Goal: Find specific page/section: Find specific page/section

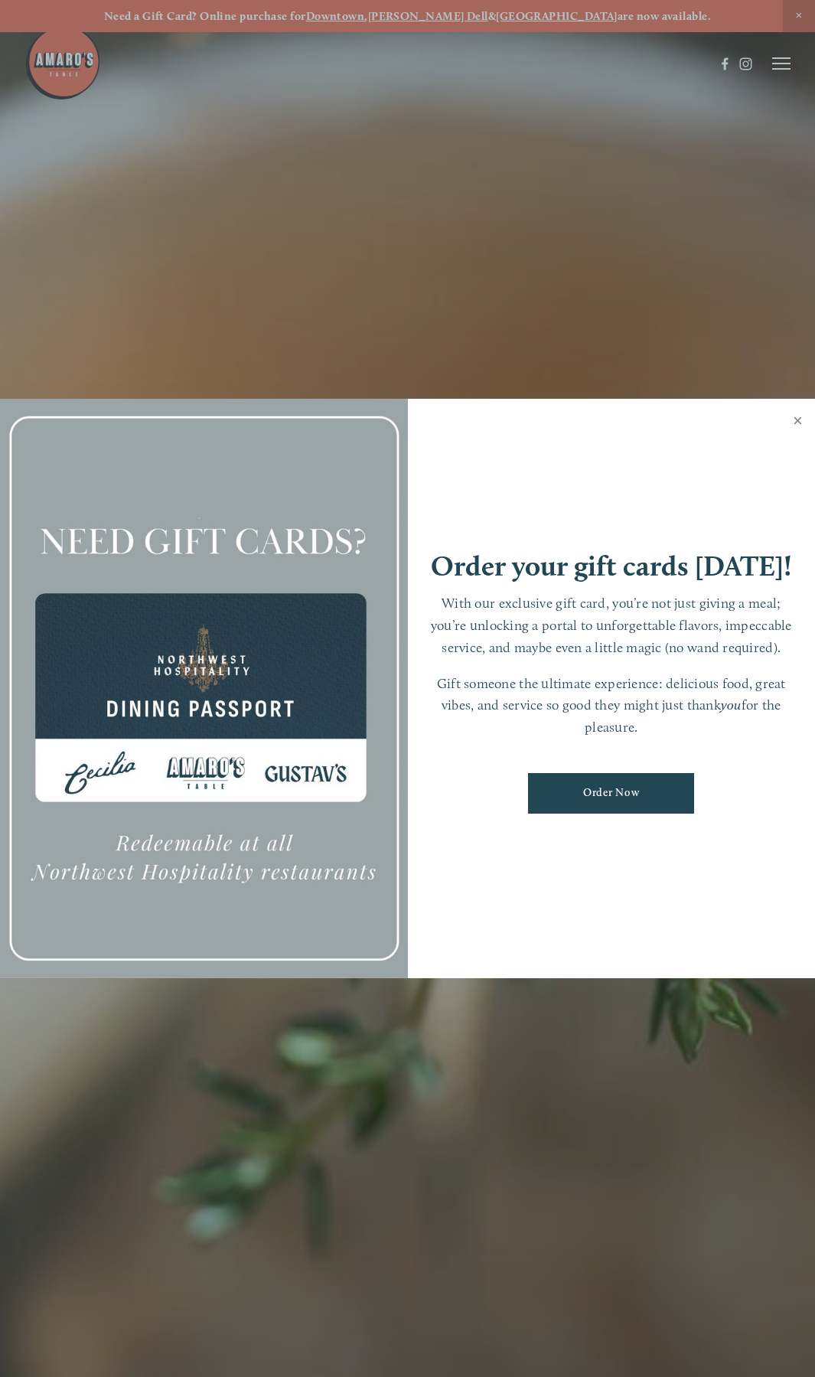
click at [791, 416] on link "Close" at bounding box center [798, 422] width 30 height 43
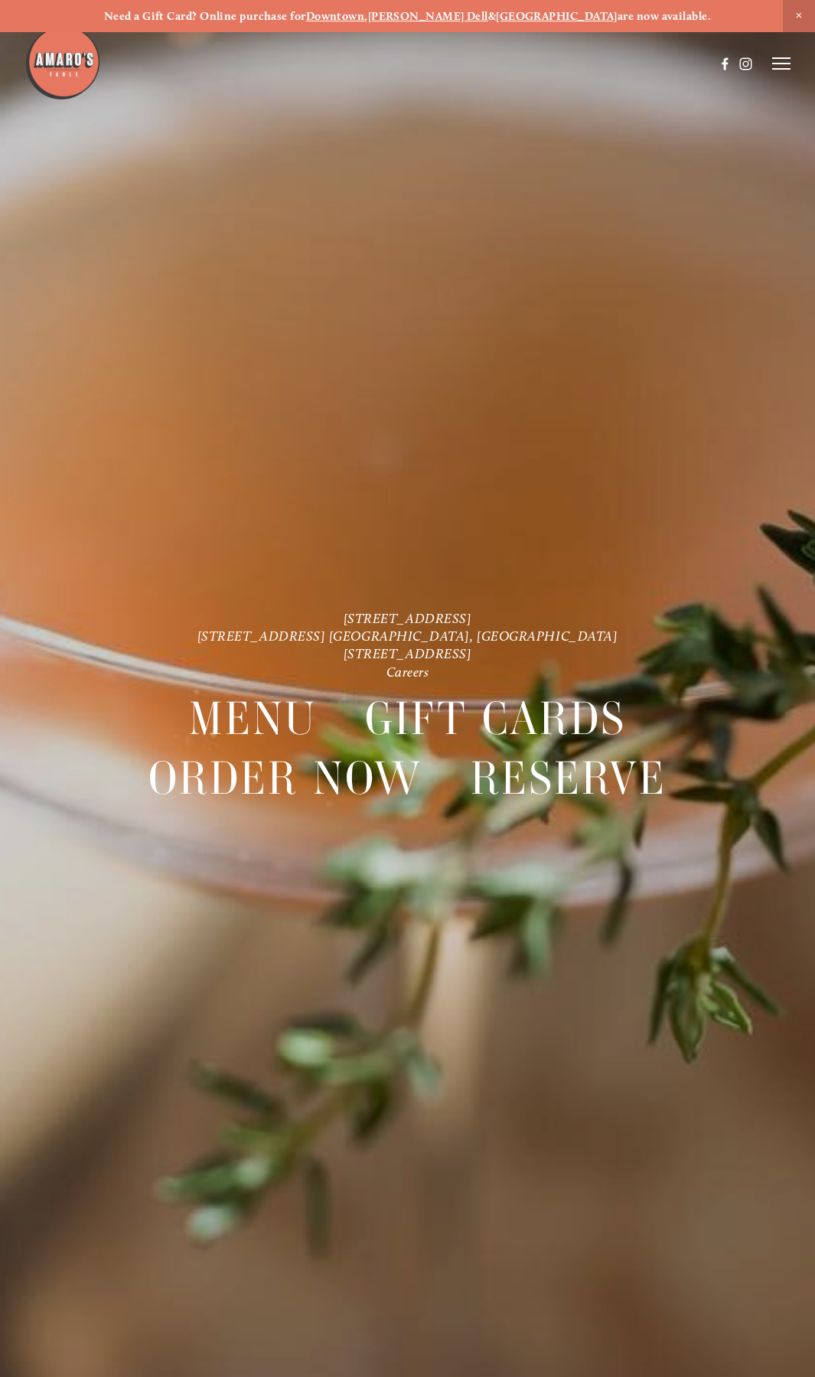
click at [777, 61] on icon at bounding box center [781, 64] width 18 height 14
click at [513, 64] on span "Menu" at bounding box center [527, 63] width 28 height 13
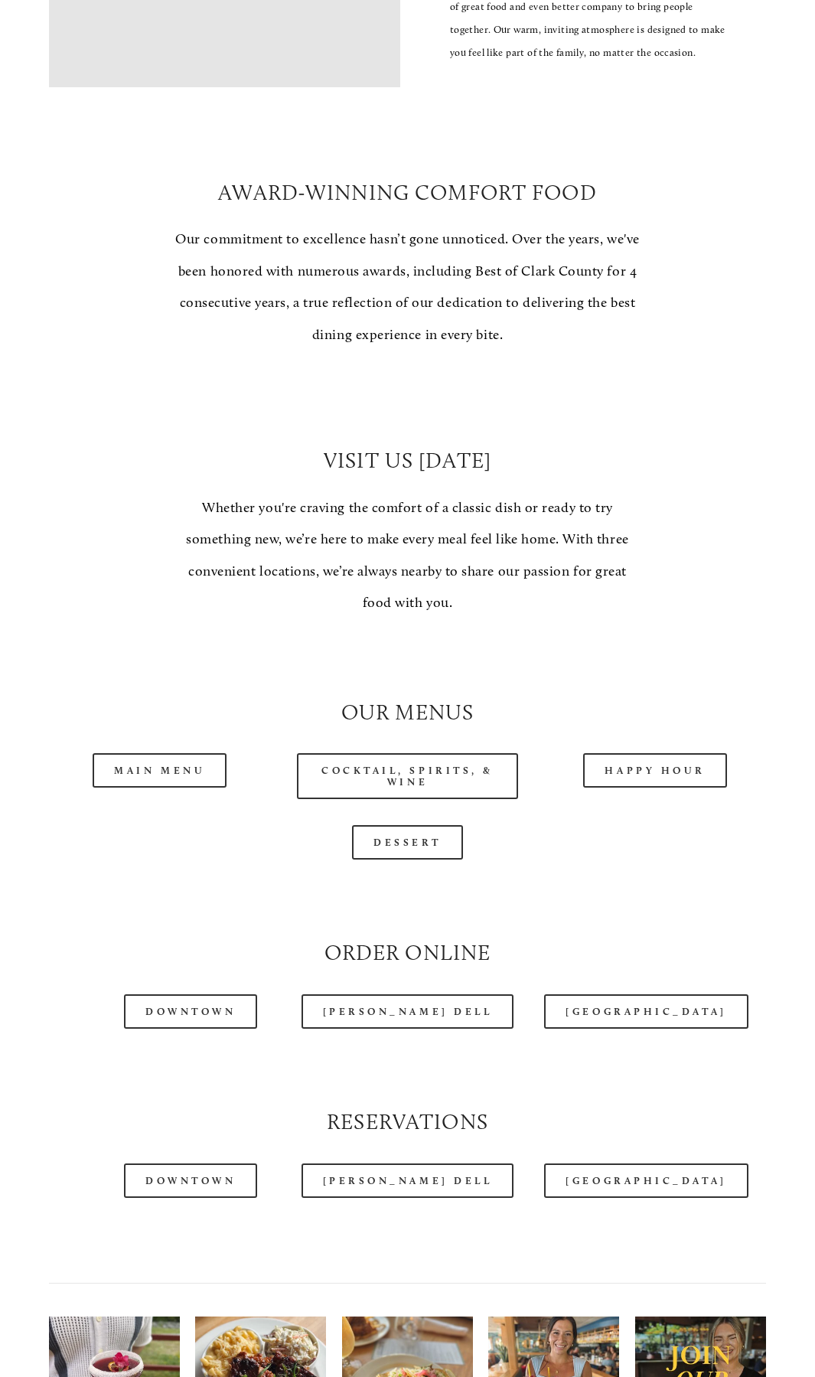
scroll to position [689, 0]
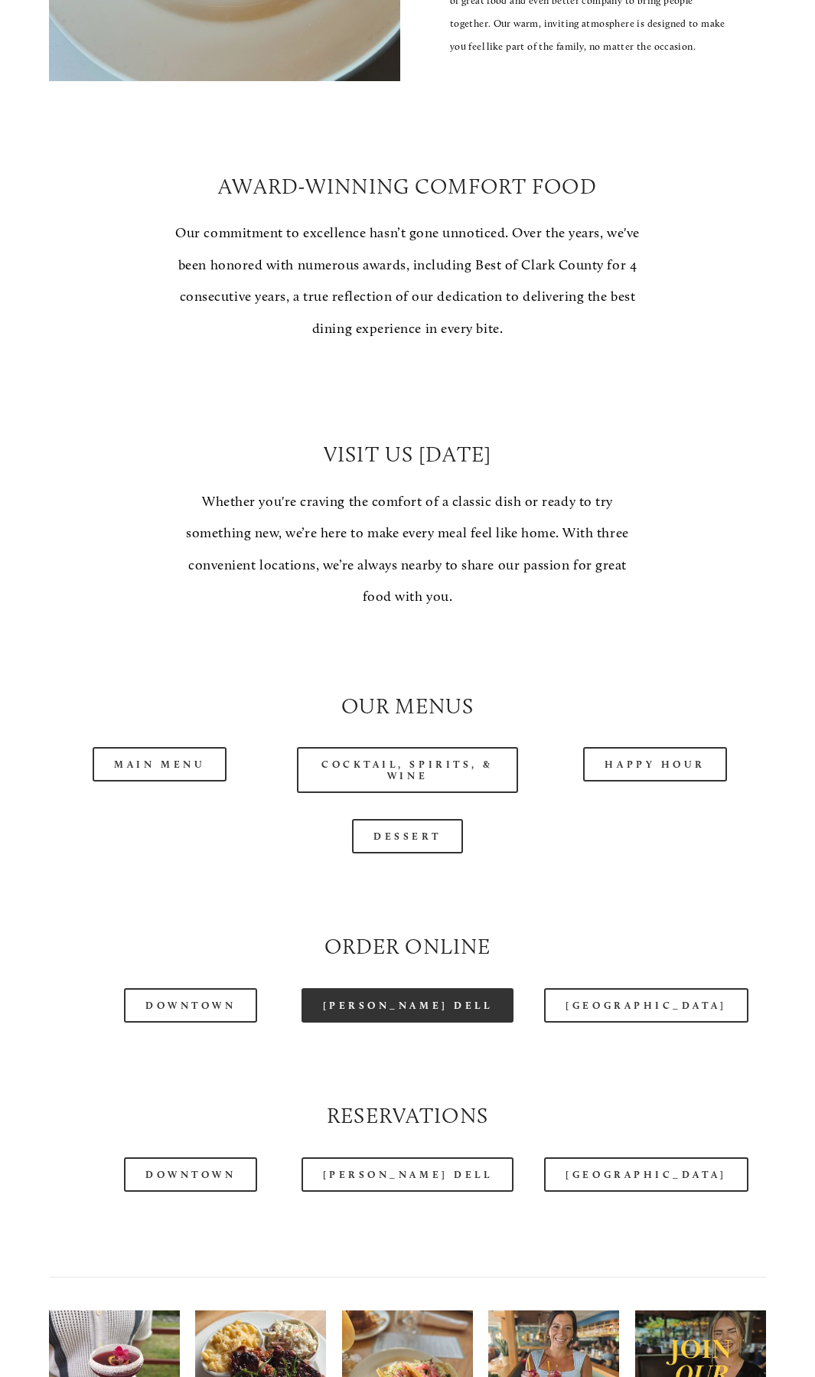
click at [414, 1004] on link "[PERSON_NAME] Dell" at bounding box center [408, 1005] width 213 height 34
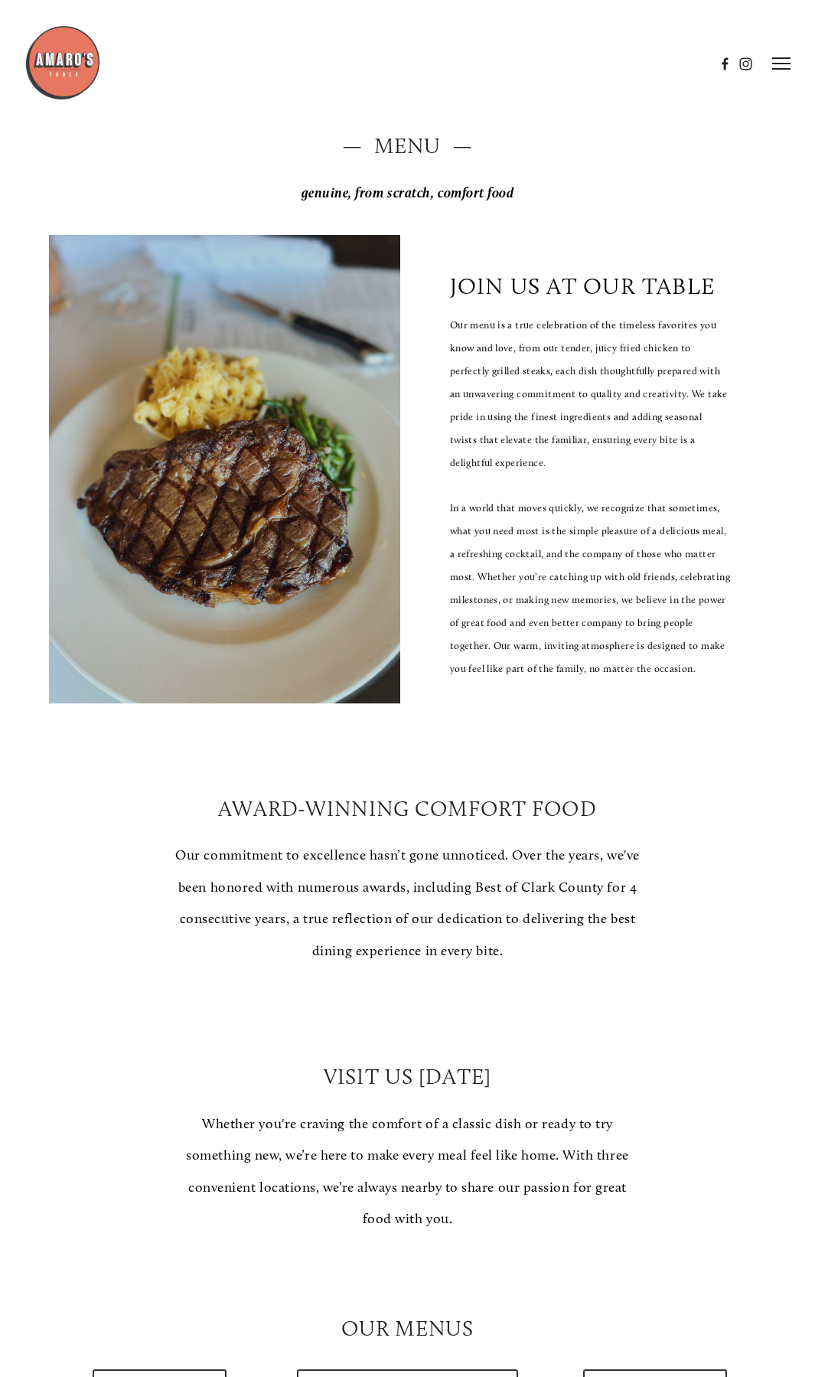
scroll to position [0, 0]
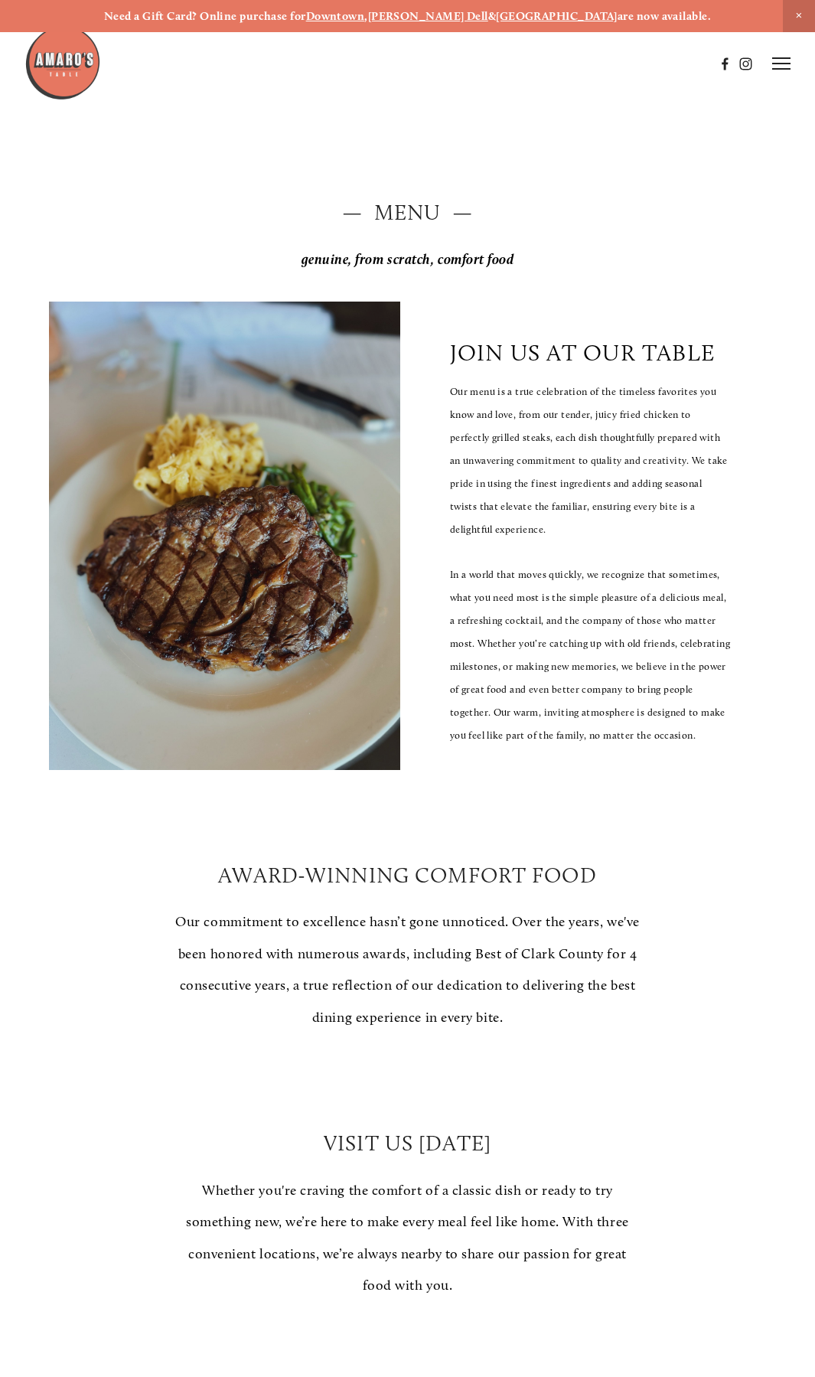
click at [67, 54] on img at bounding box center [62, 62] width 77 height 77
